Goal: Complete application form: Complete application form

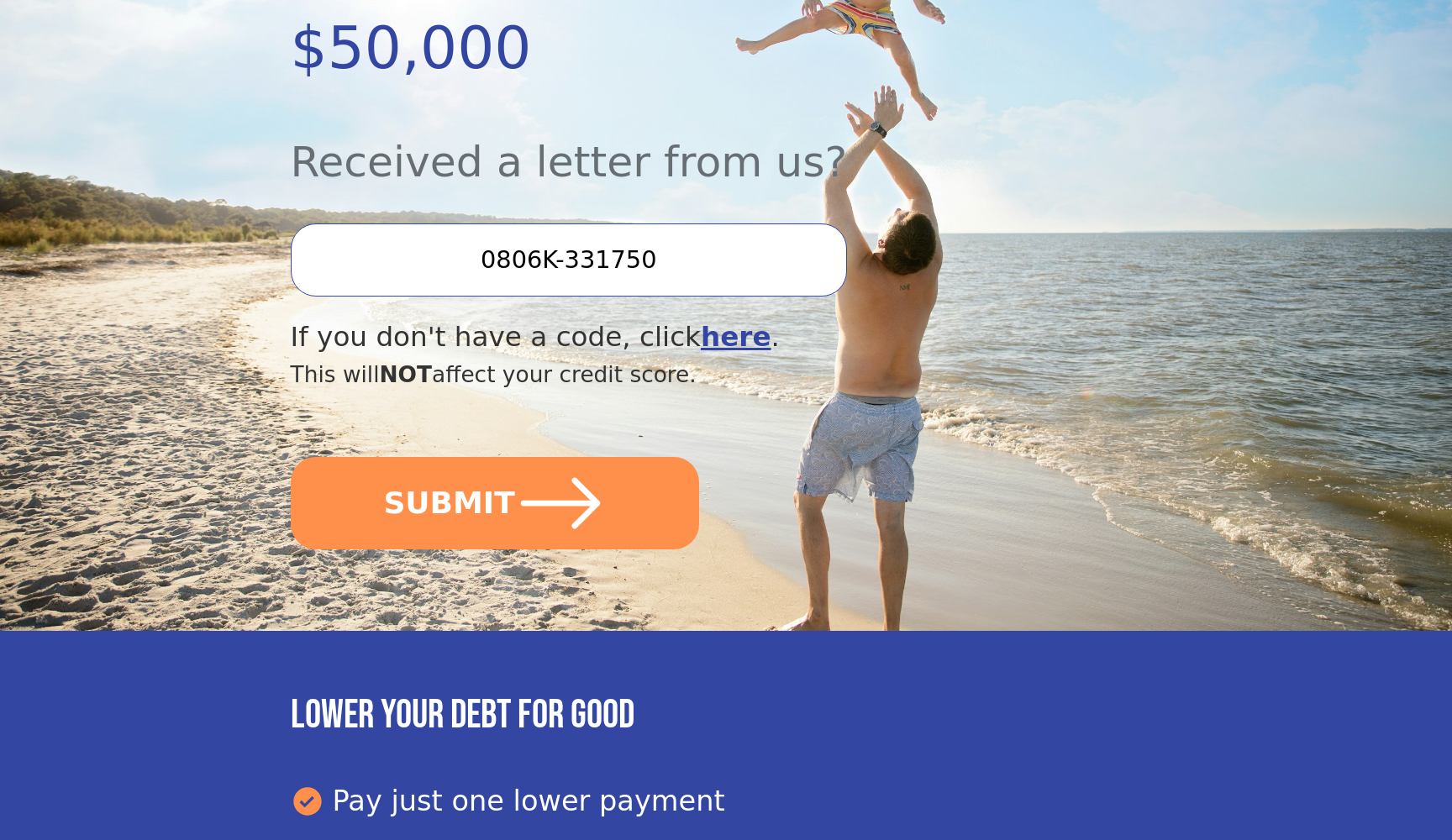
scroll to position [474, 0]
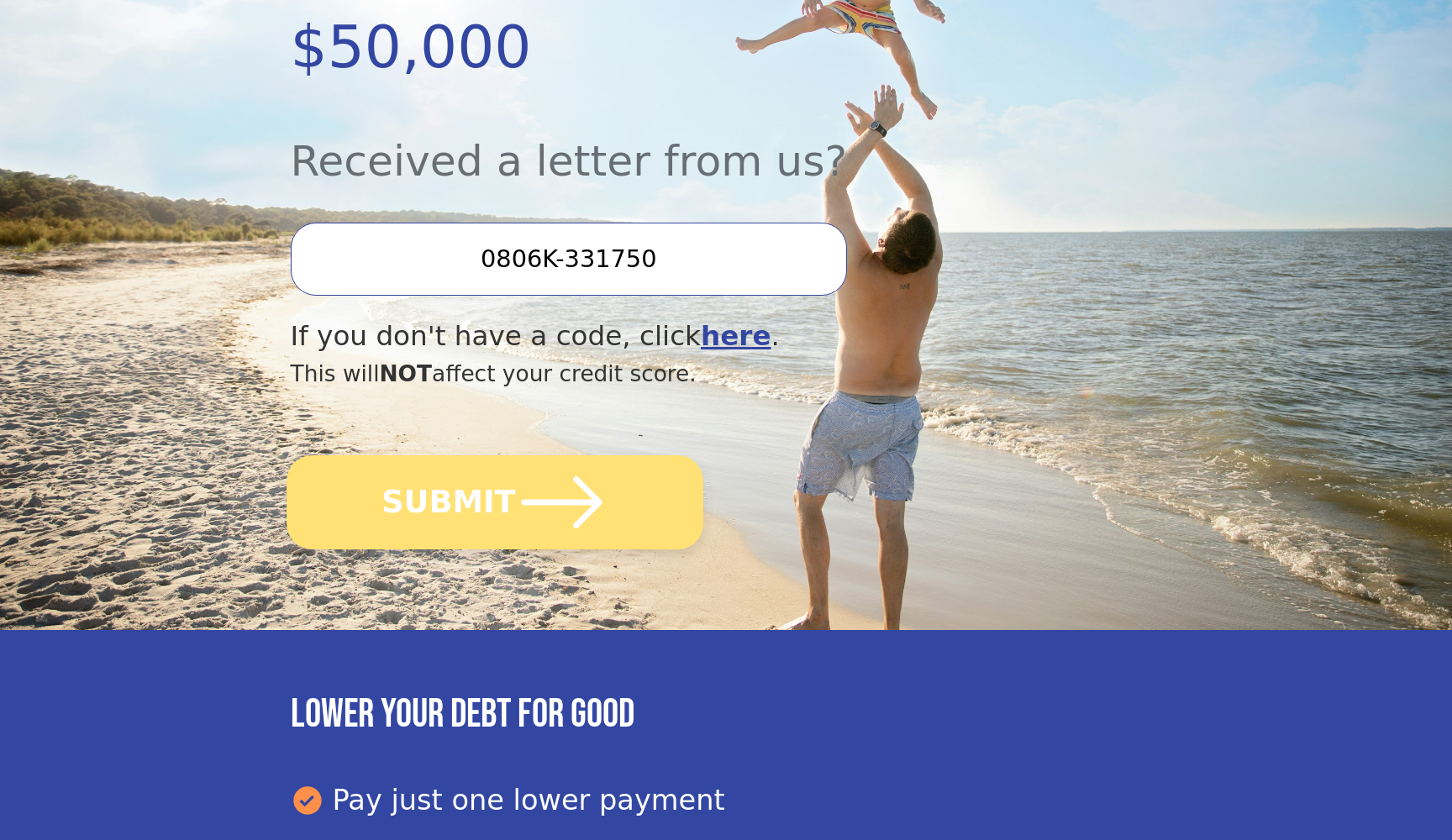
click at [483, 455] on button "SUBMIT" at bounding box center [495, 502] width 417 height 94
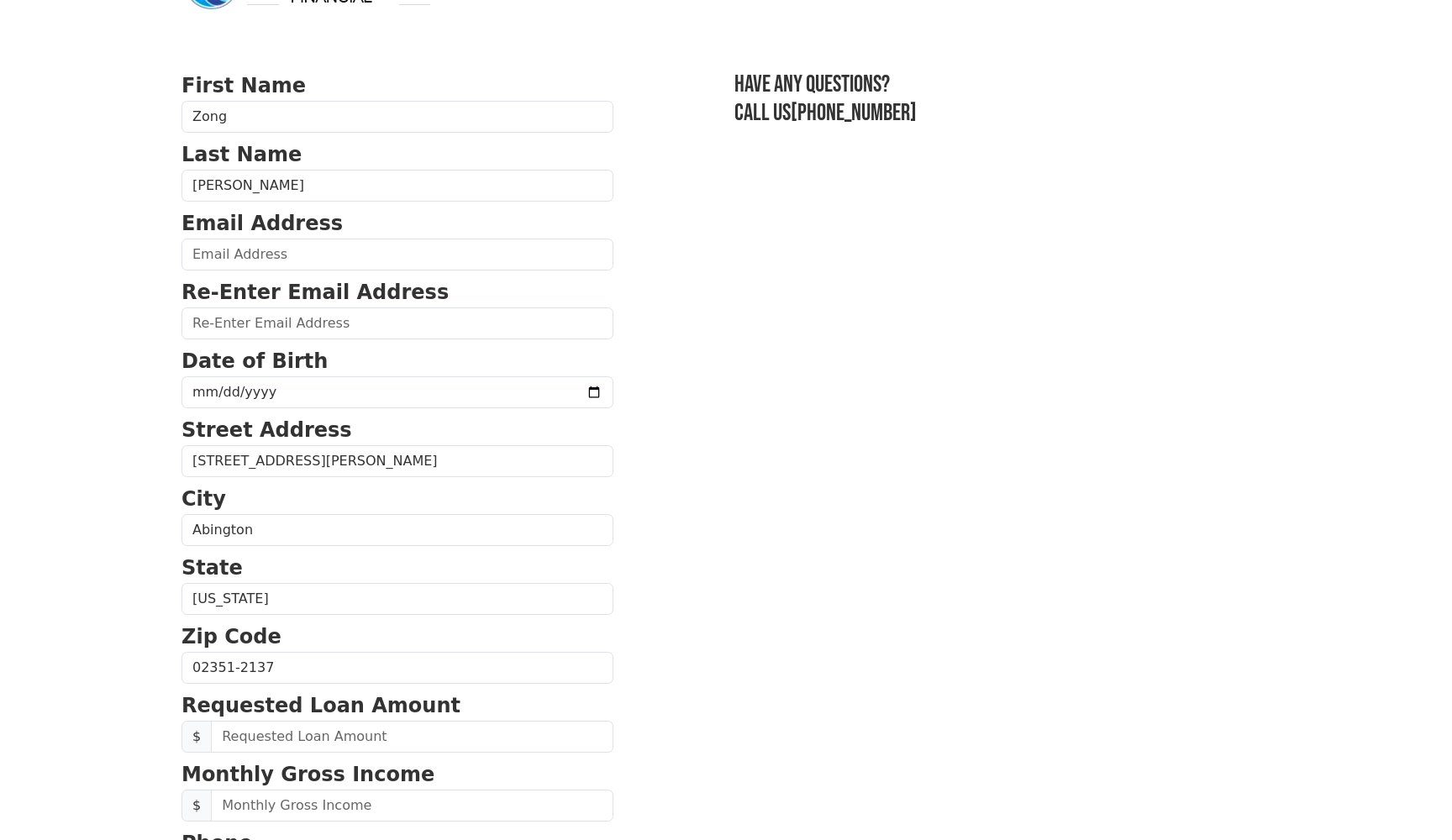
scroll to position [54, 0]
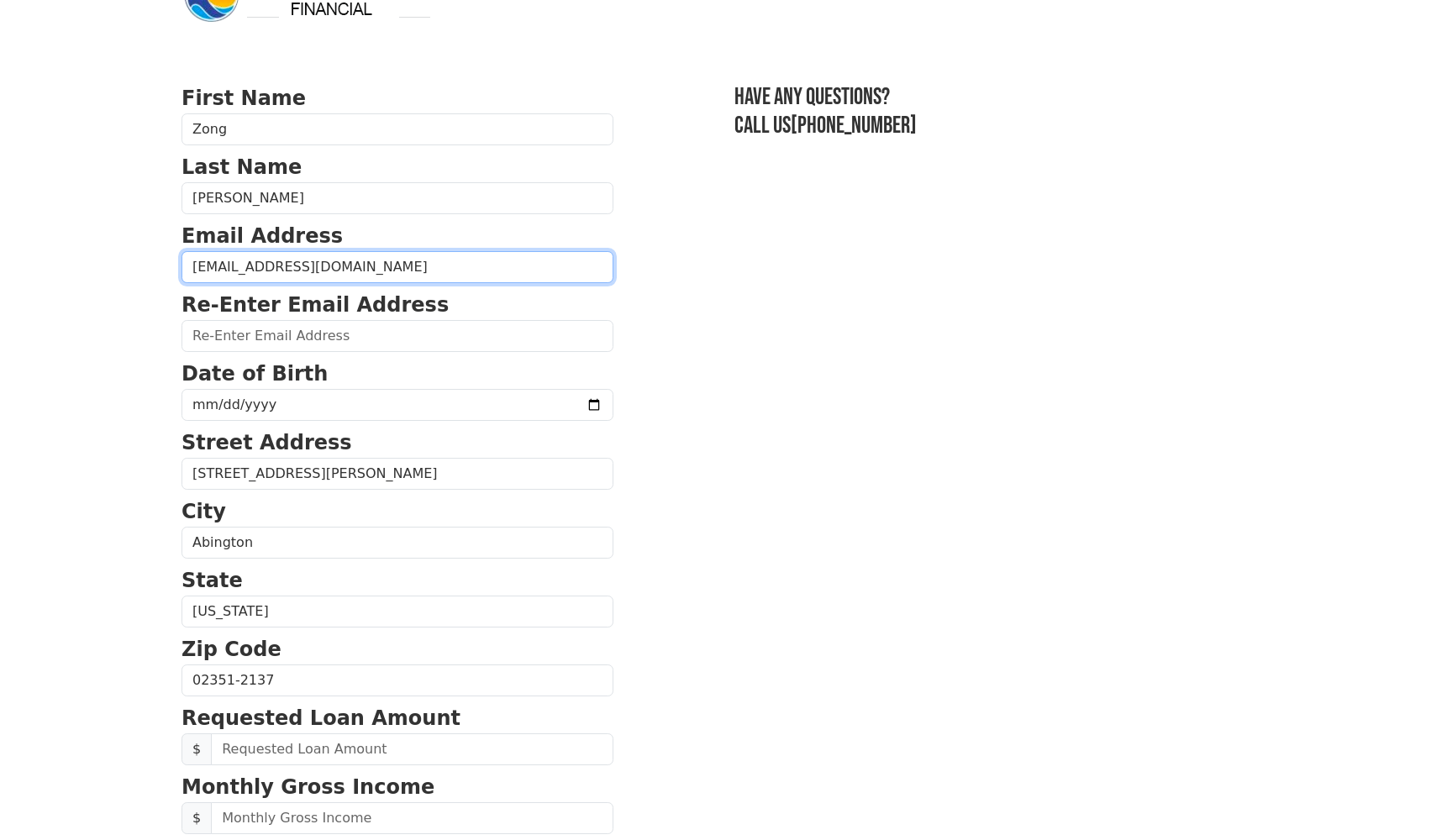
type input "zonglee44@gmail.com"
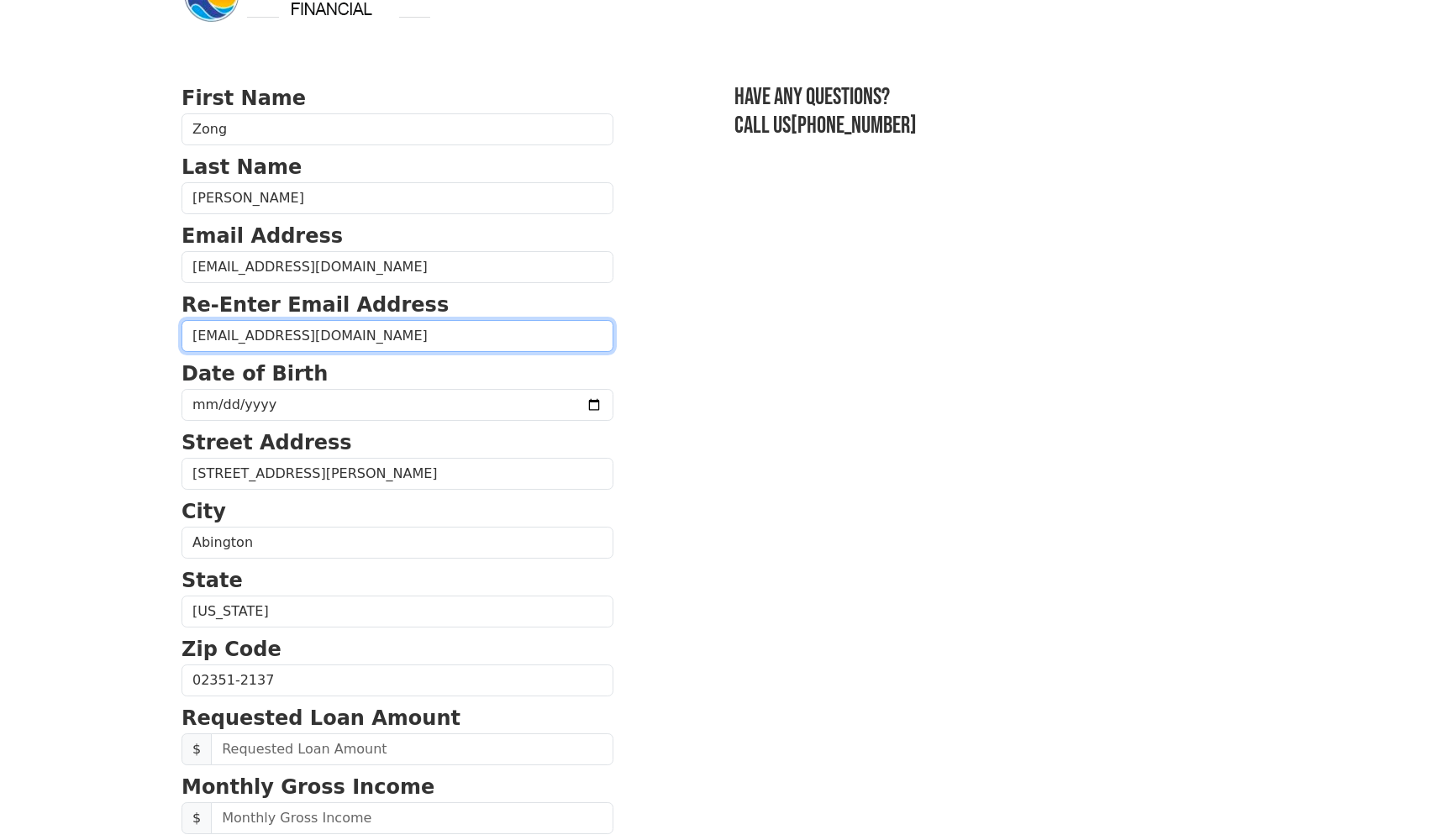
type input "zonglee44@gmail.com"
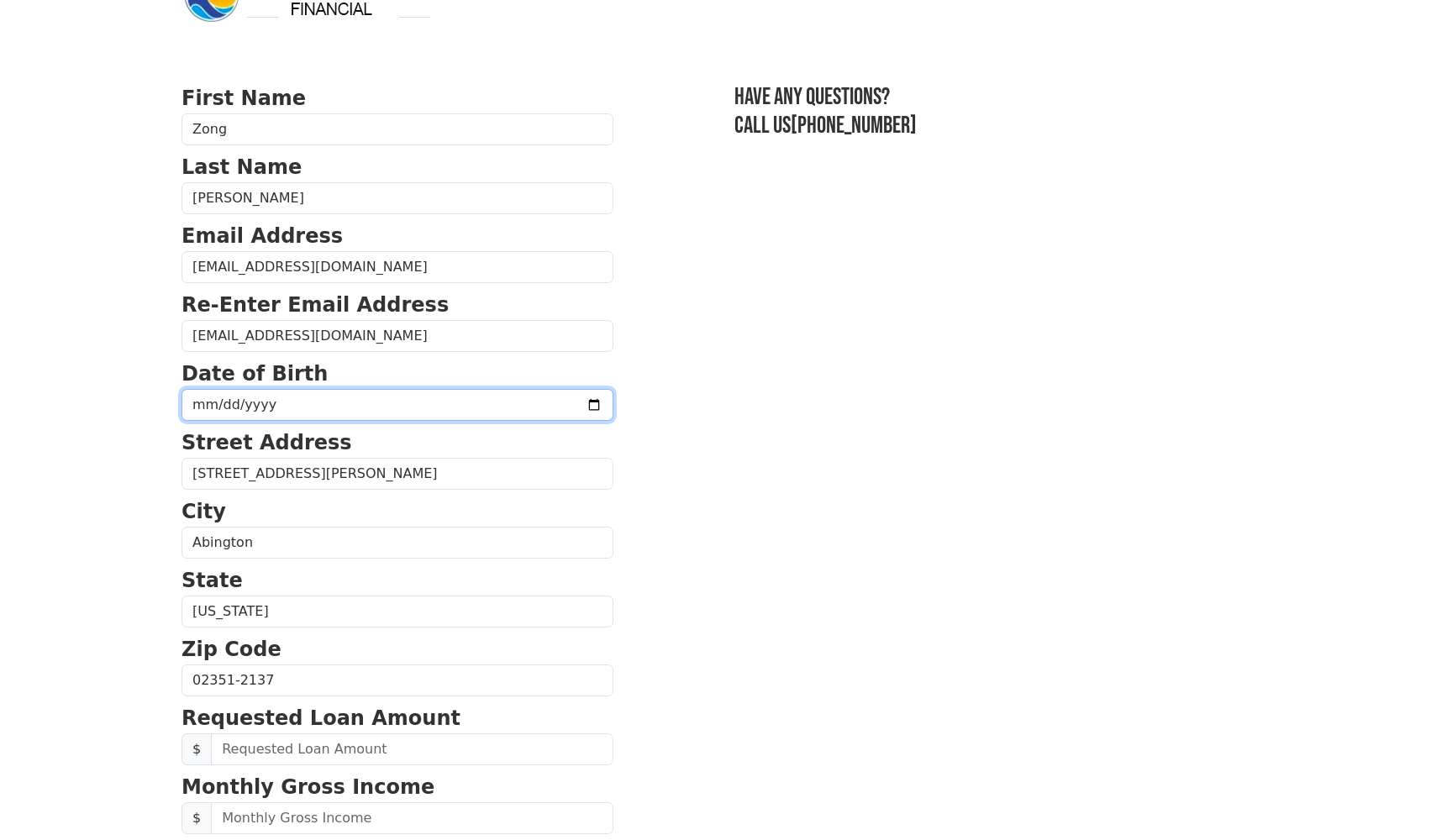
click at [432, 406] on input "date" at bounding box center [397, 405] width 432 height 32
click at [287, 410] on input "2025-08-02" at bounding box center [397, 405] width 432 height 32
click at [258, 402] on input "2025-08-02" at bounding box center [397, 405] width 432 height 32
type input "0986-08-02"
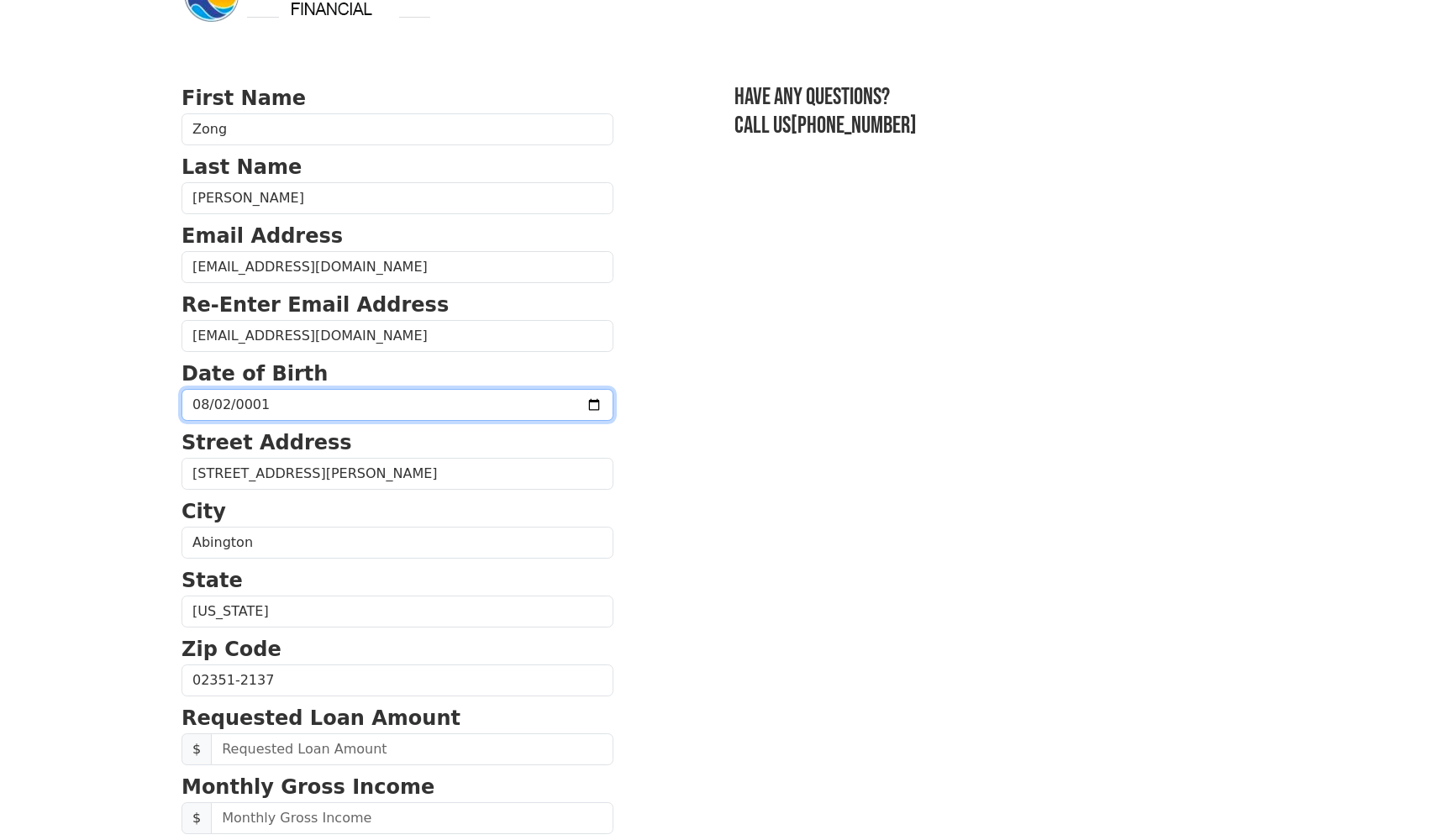
type input "0009-08-02"
type input "0086-08-02"
type input "6891-08-02"
type input "0006-08-02"
click at [324, 387] on p "Date of Birth" at bounding box center [397, 373] width 432 height 30
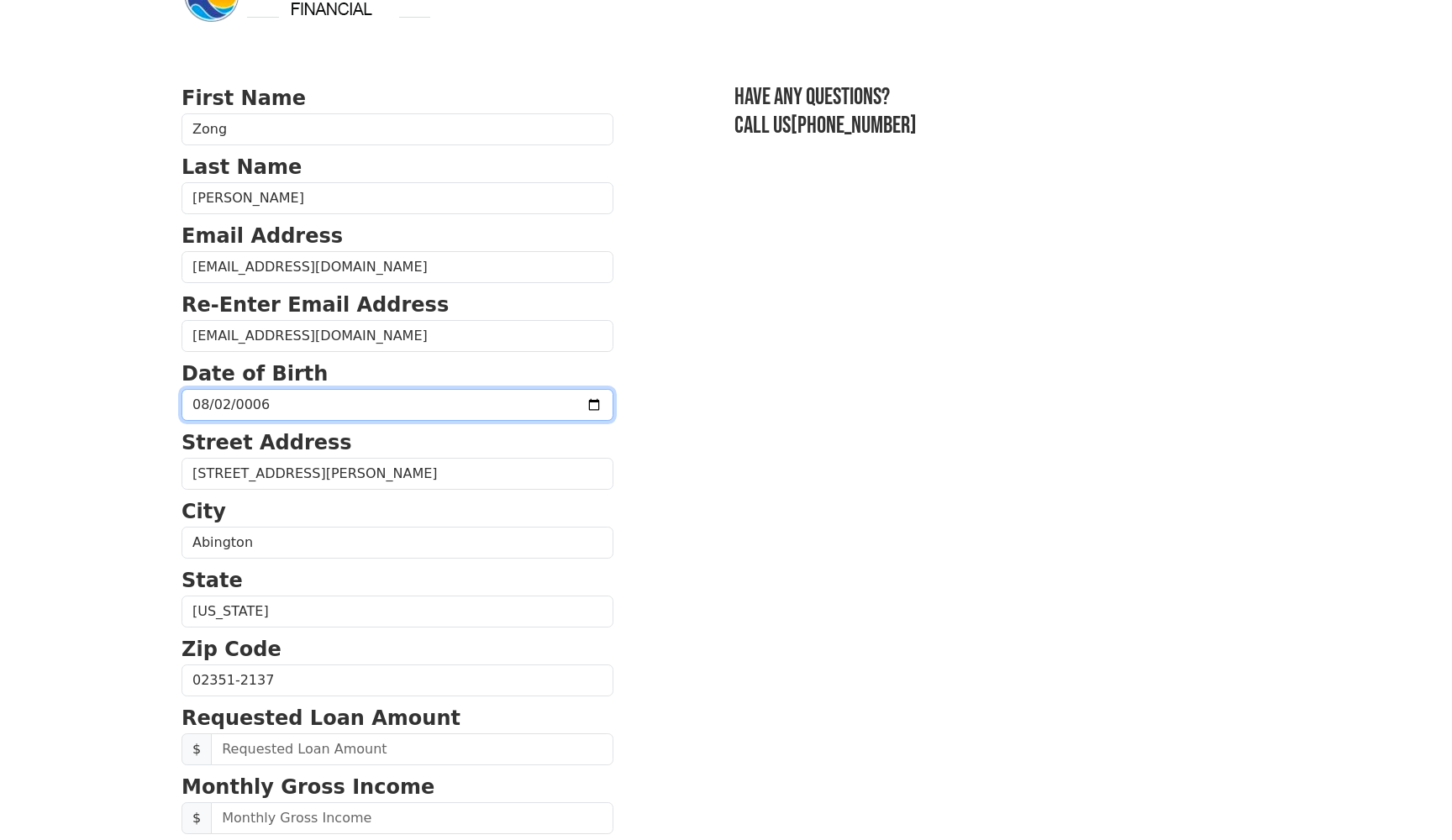
click at [294, 399] on input "0006-08-02" at bounding box center [397, 405] width 432 height 32
click at [257, 400] on input "0006-08-02" at bounding box center [397, 405] width 432 height 32
click at [201, 404] on input "date" at bounding box center [397, 405] width 432 height 32
type input "1986-05-02"
click at [411, 445] on p "Street Address" at bounding box center [397, 443] width 432 height 30
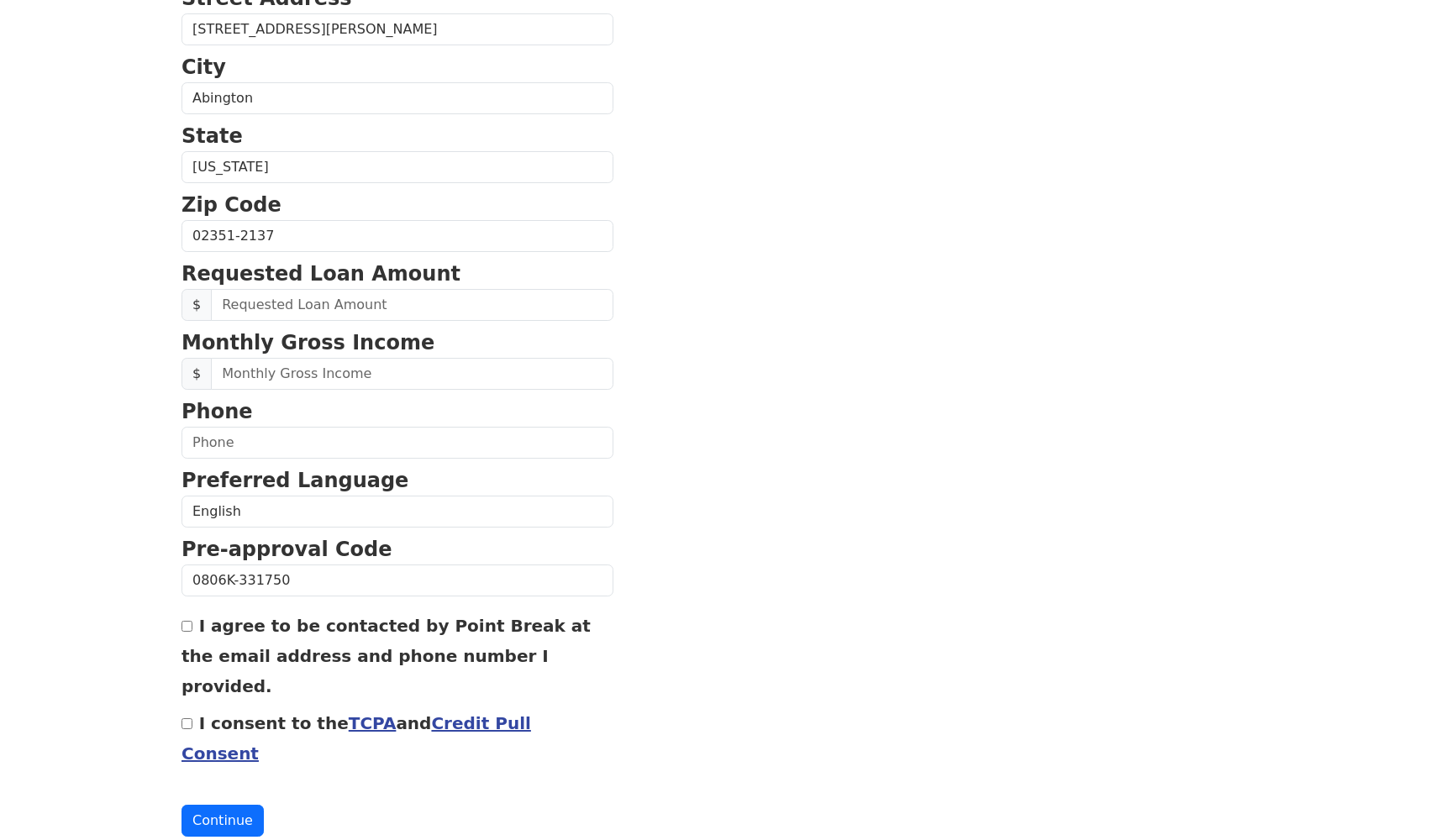
scroll to position [496, 0]
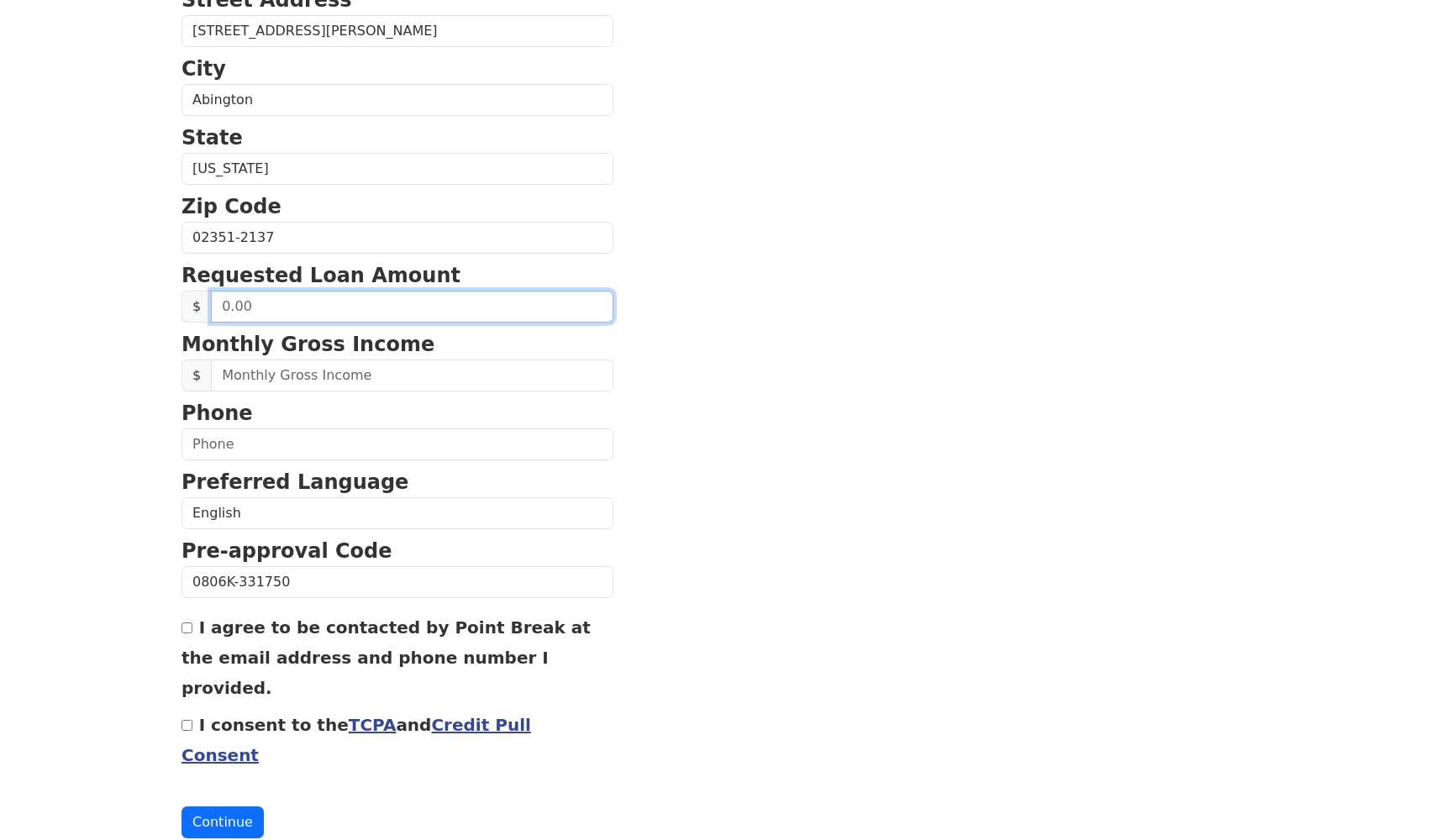
click at [407, 308] on input "text" at bounding box center [412, 307] width 403 height 32
type input "50,000.00"
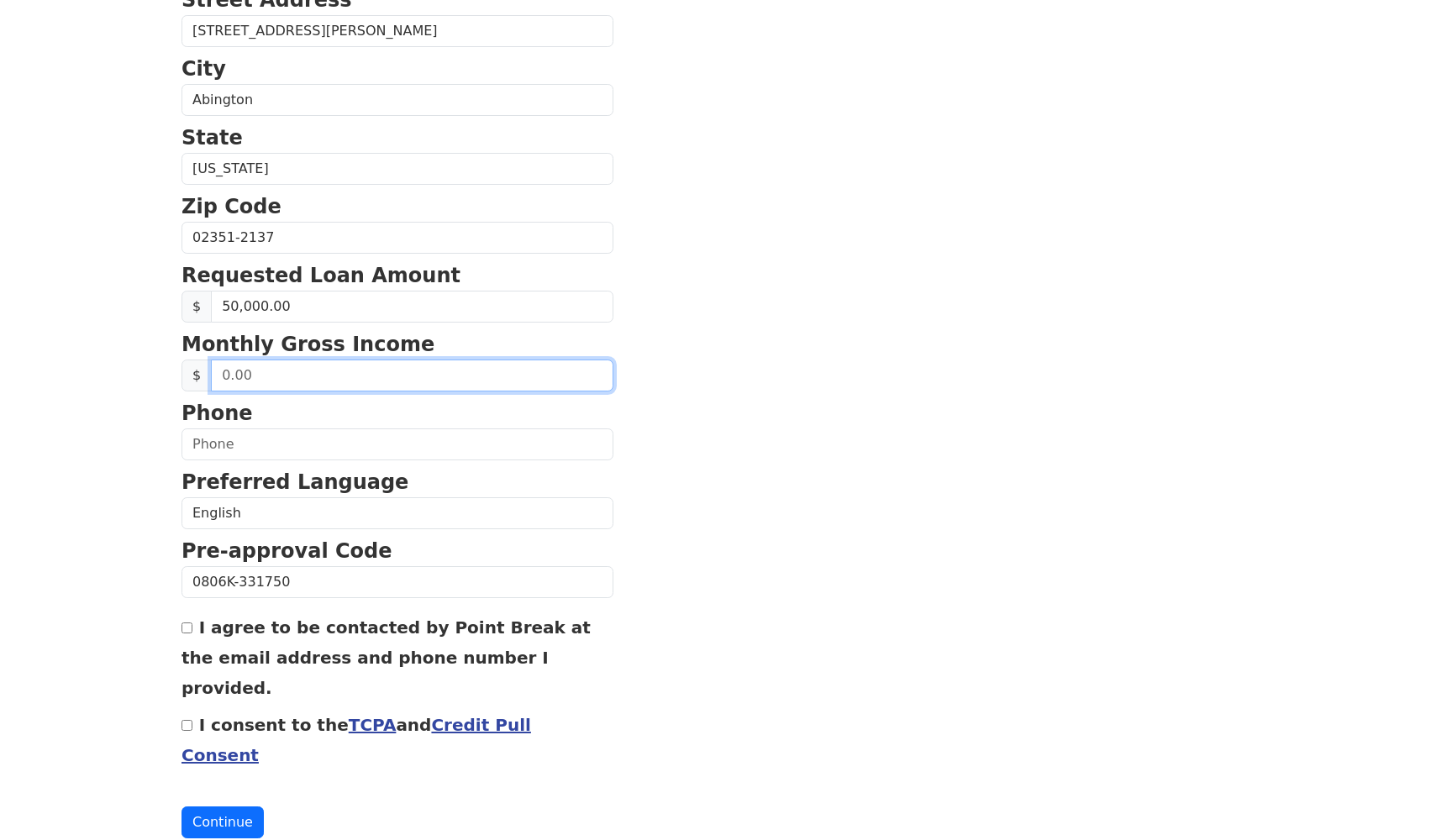
click at [393, 372] on input "text" at bounding box center [412, 375] width 403 height 32
type input "120,000.00"
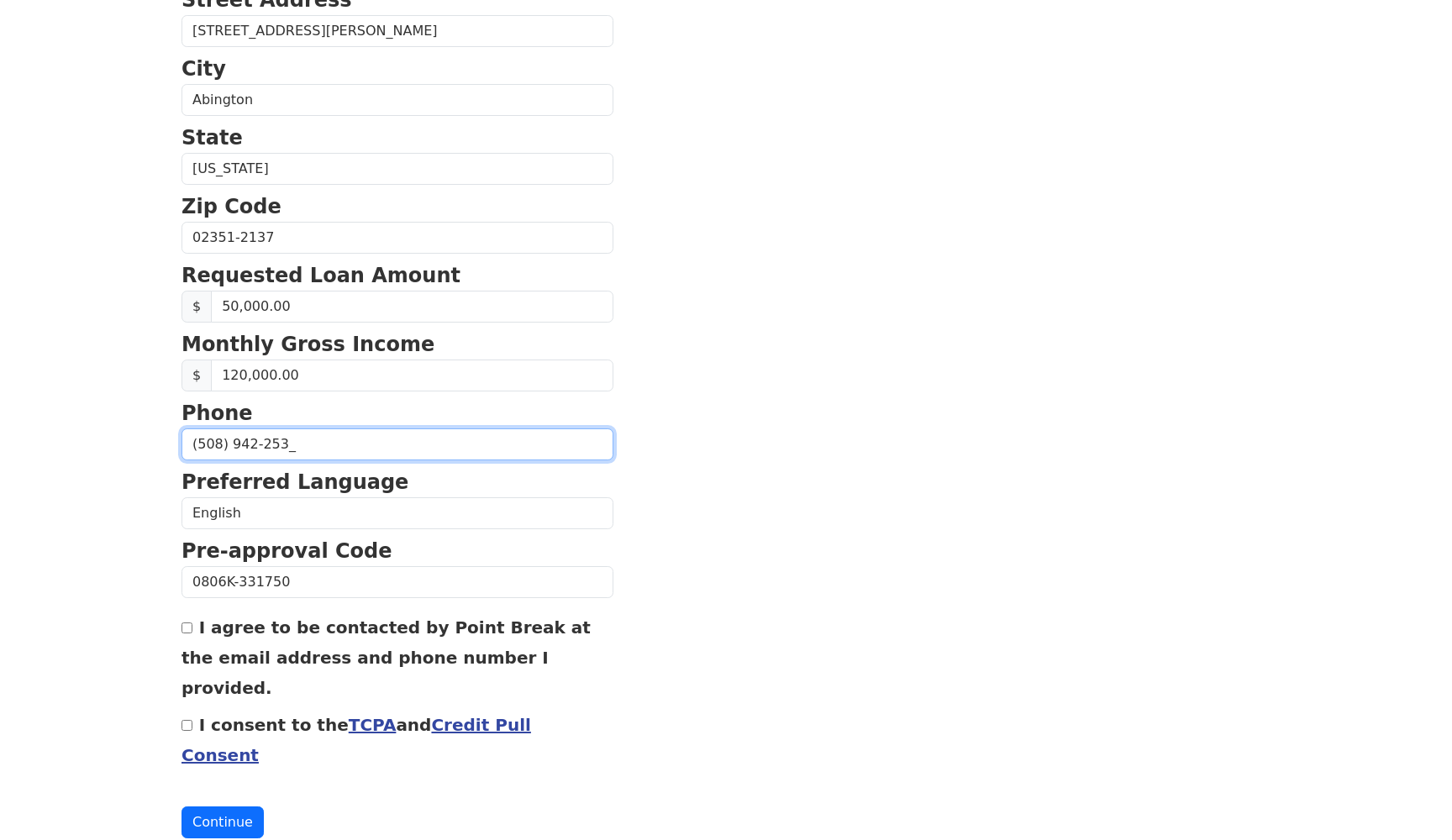
type input "(508) 942-2532"
click at [187, 720] on input "I consent to the TCPA and Credit Pull Consent" at bounding box center [187, 725] width 11 height 11
checkbox input "true"
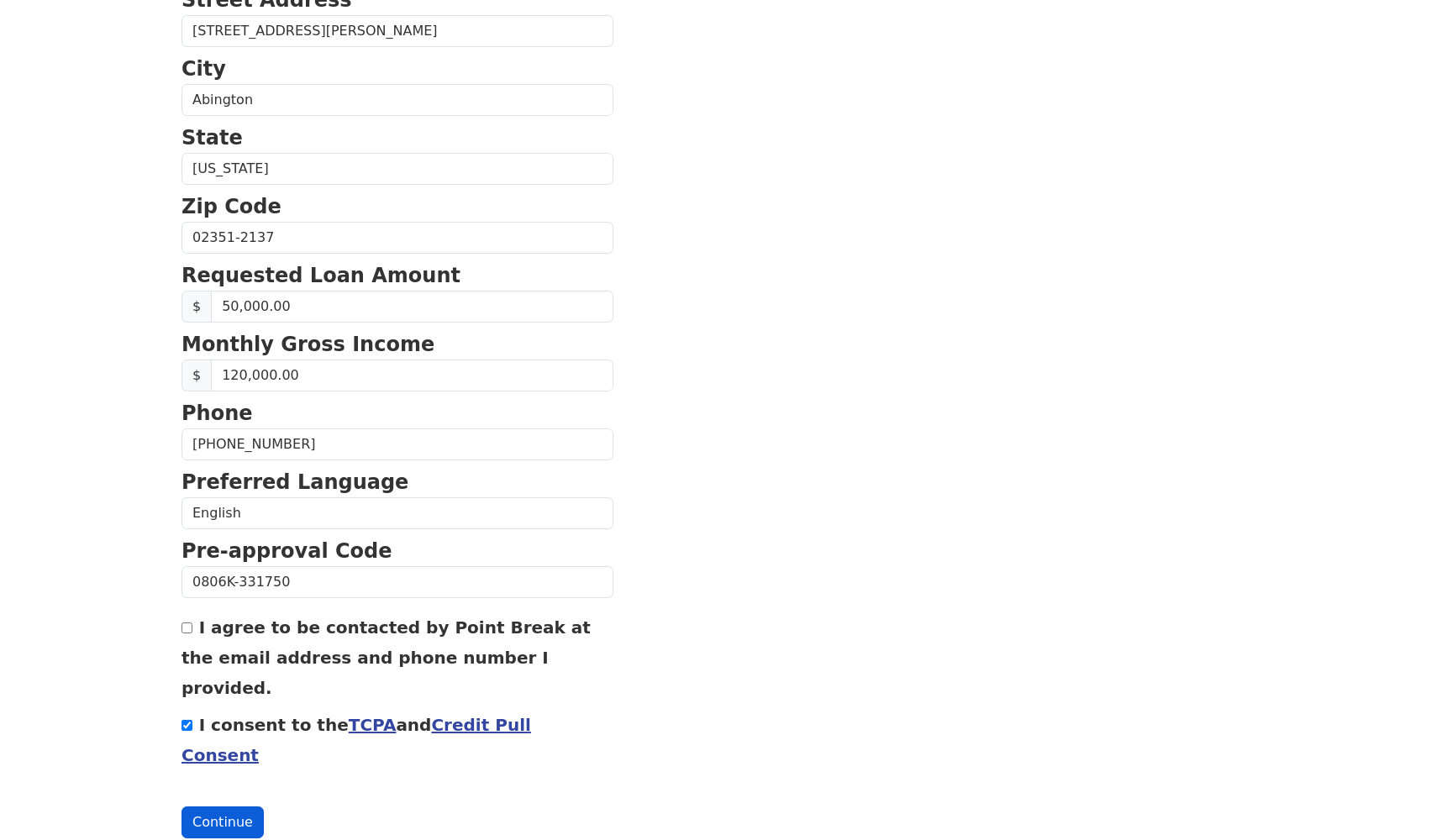
click at [222, 807] on button "Continue" at bounding box center [223, 822] width 83 height 32
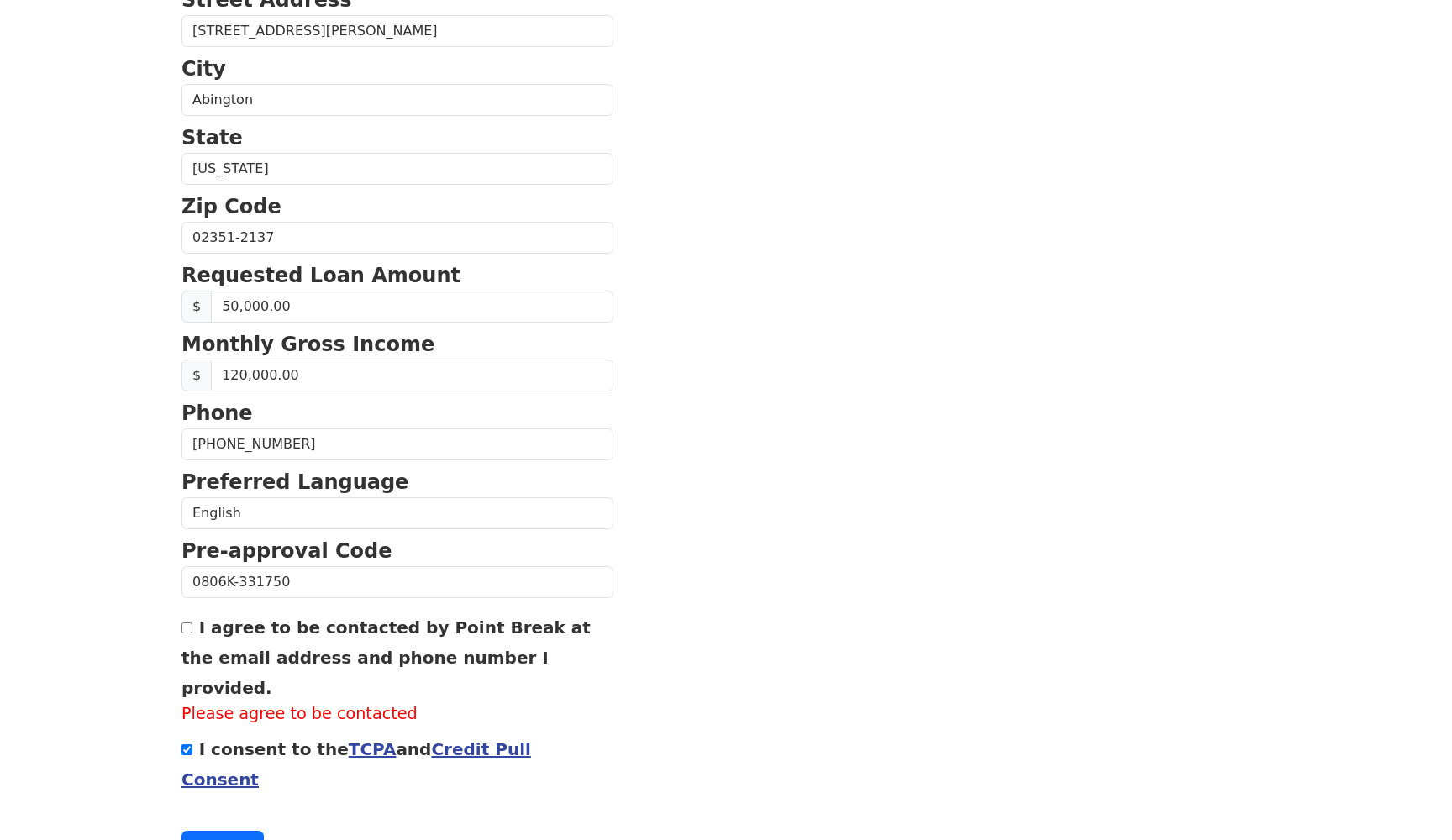
click at [185, 632] on input "I agree to be contacted by Point Break at the email address and phone number I …" at bounding box center [187, 627] width 11 height 11
checkbox input "true"
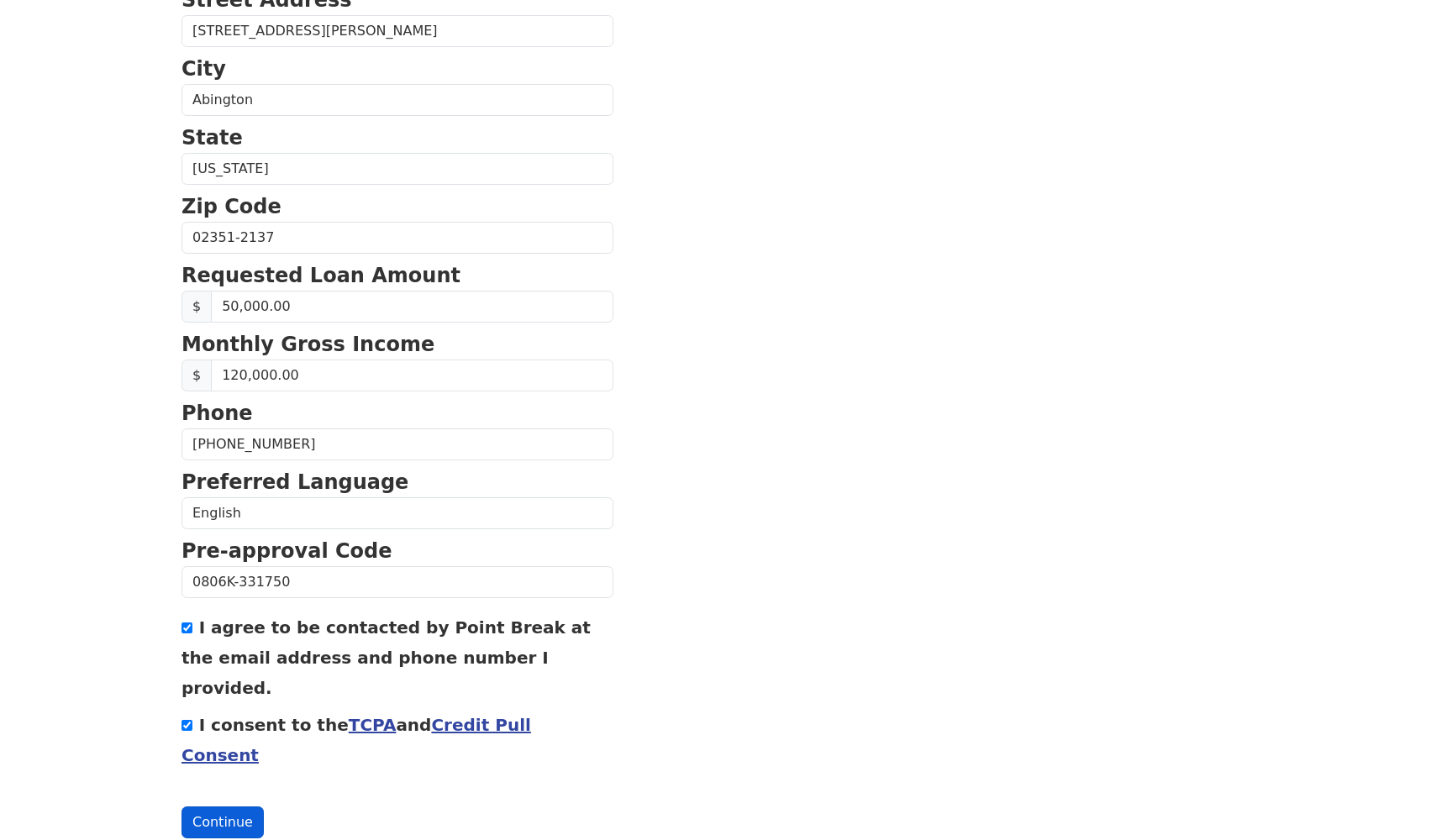
click at [221, 807] on button "Continue" at bounding box center [223, 822] width 83 height 32
